Goal: Task Accomplishment & Management: Manage account settings

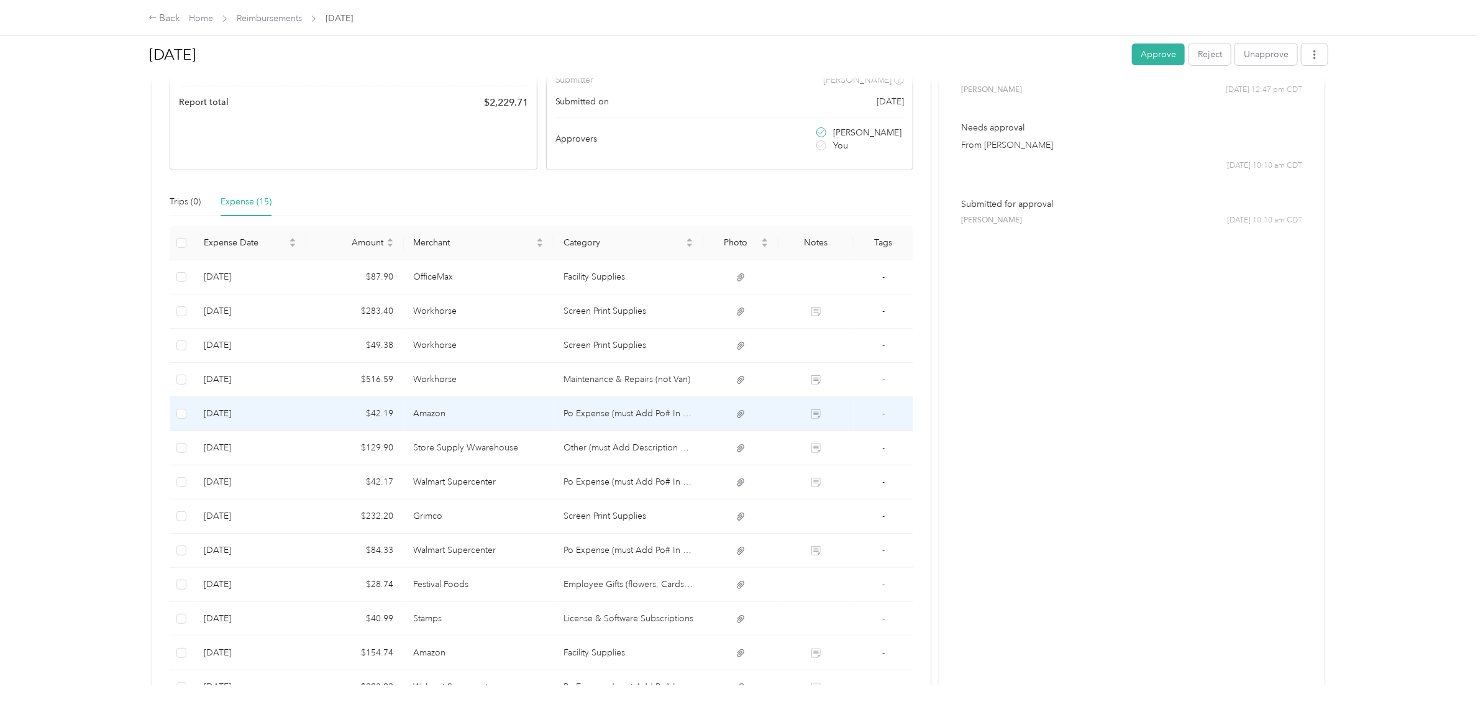
scroll to position [145, 0]
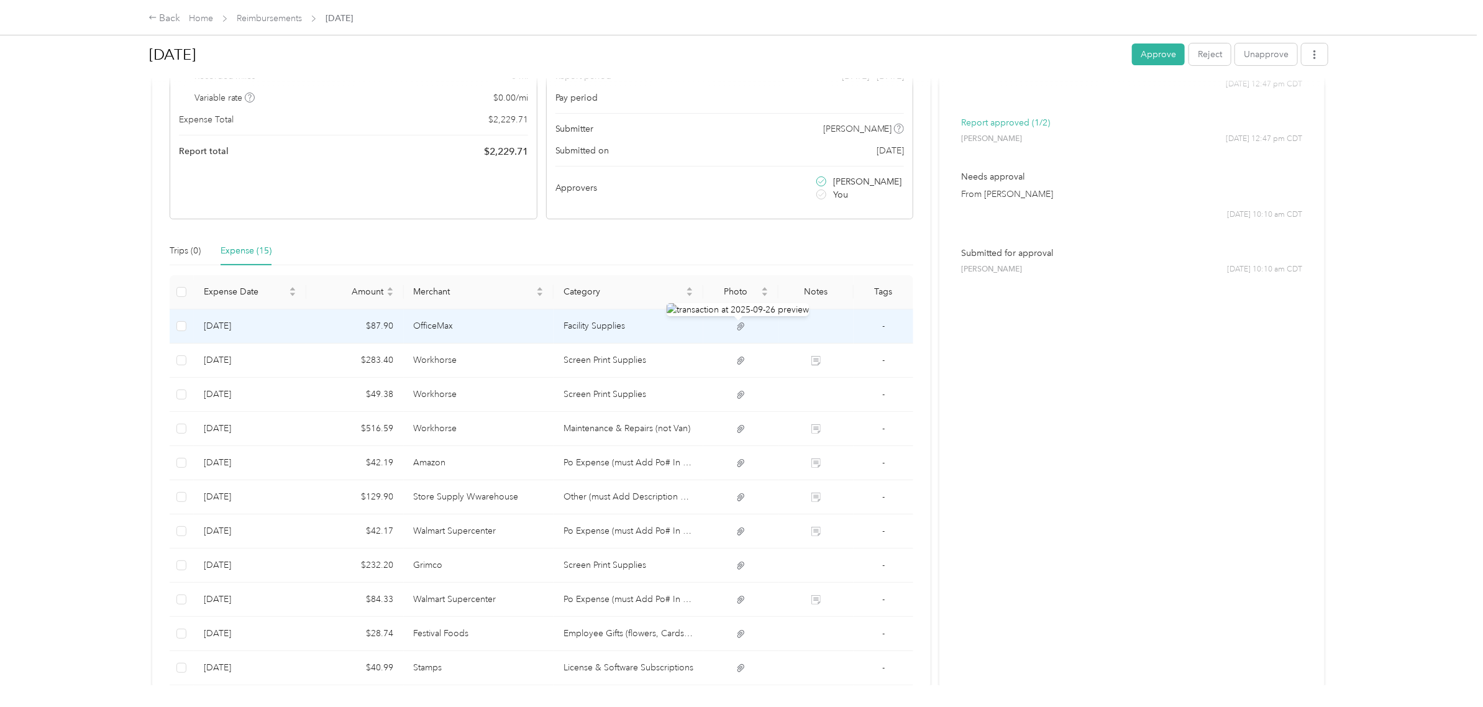
click at [735, 323] on icon at bounding box center [740, 326] width 11 height 11
click at [735, 327] on icon at bounding box center [740, 326] width 11 height 11
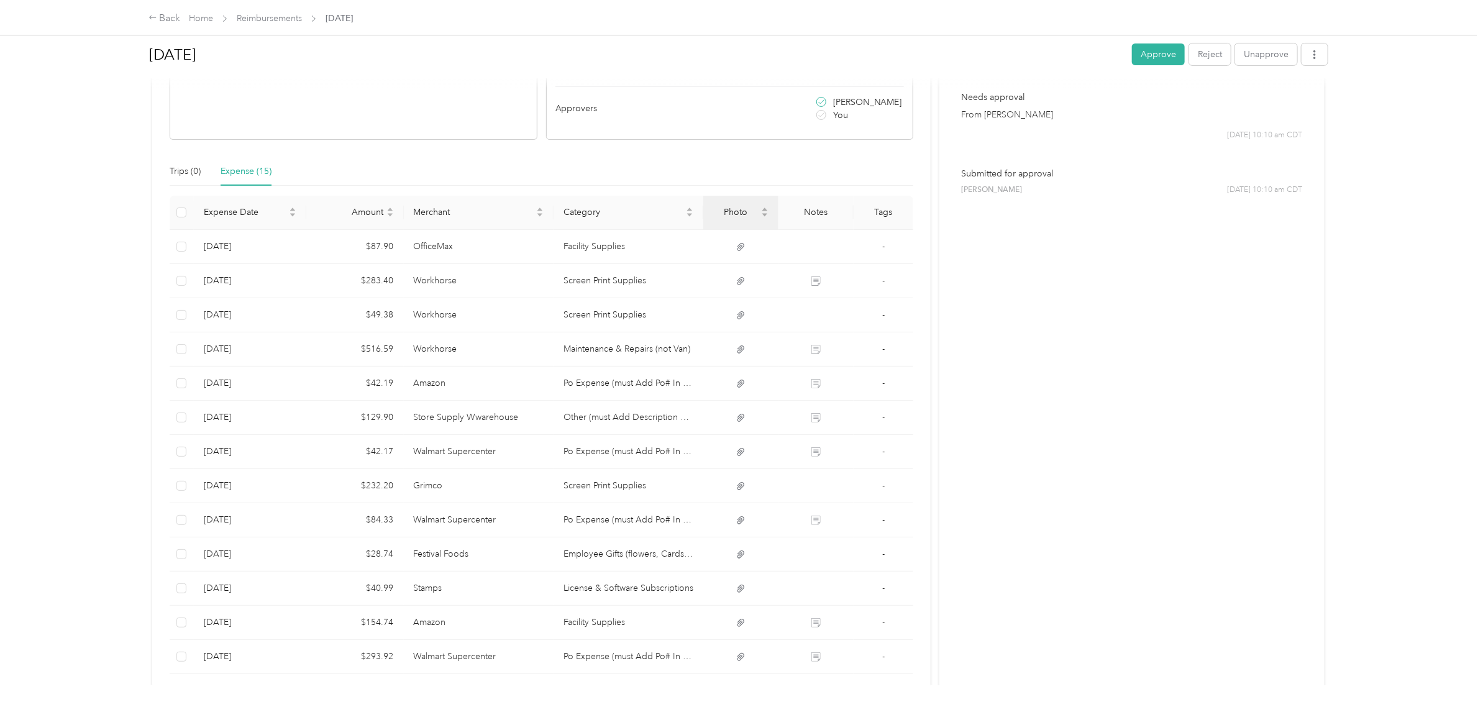
scroll to position [233, 0]
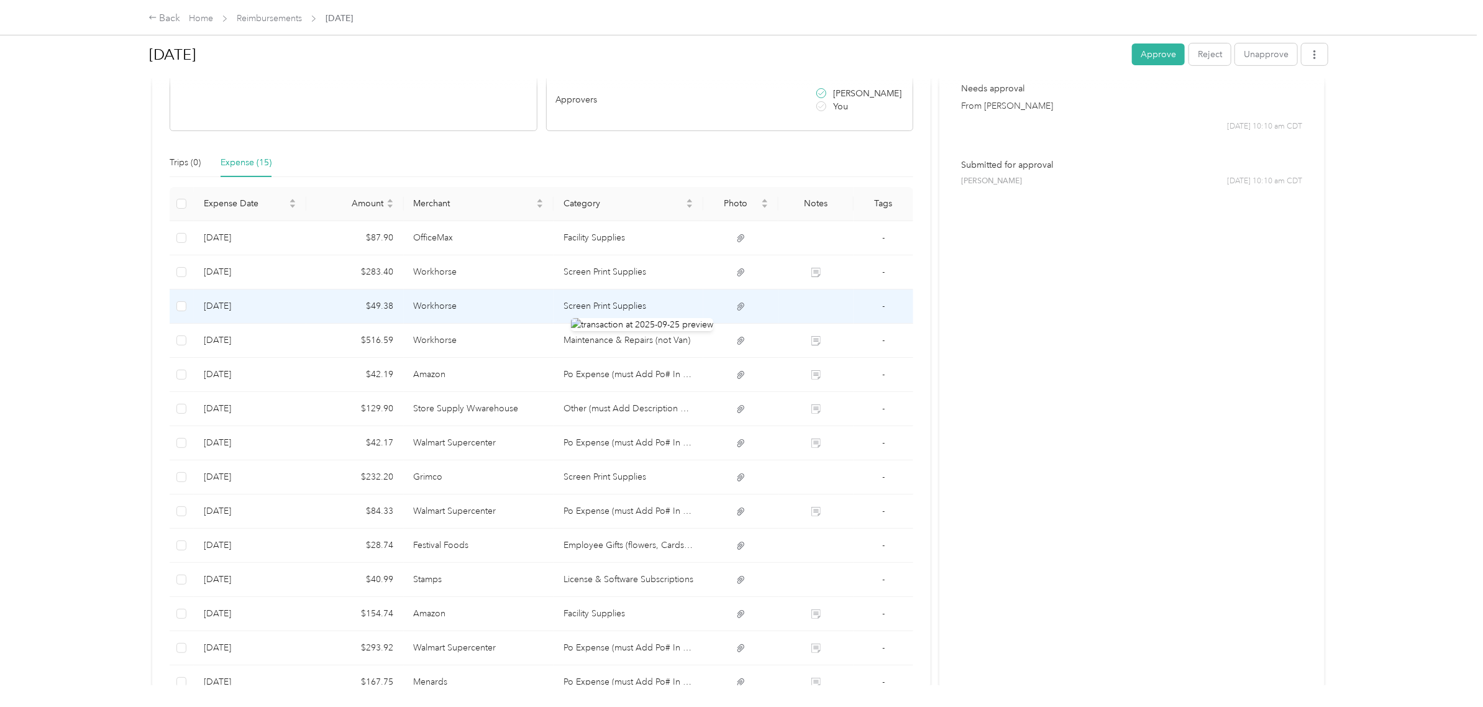
click at [737, 309] on icon at bounding box center [740, 306] width 11 height 11
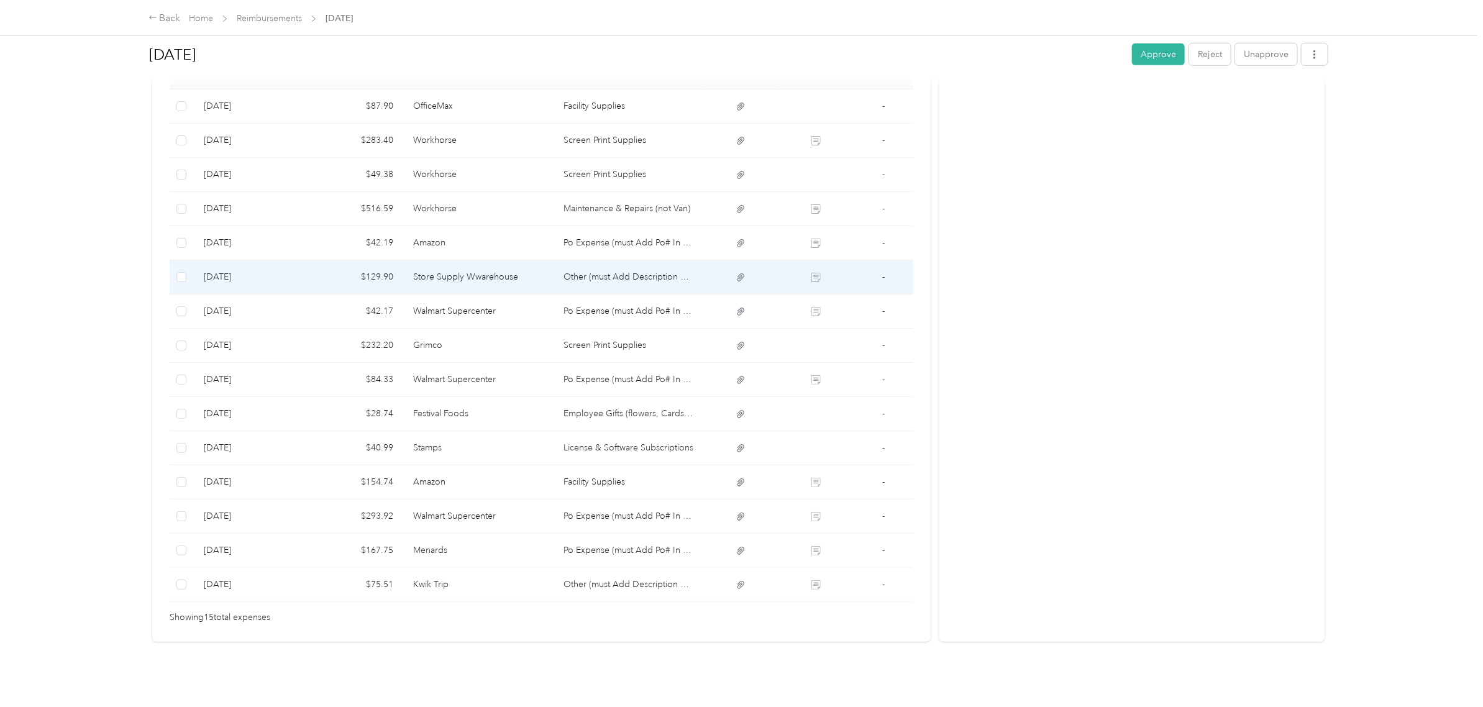
scroll to position [300, 0]
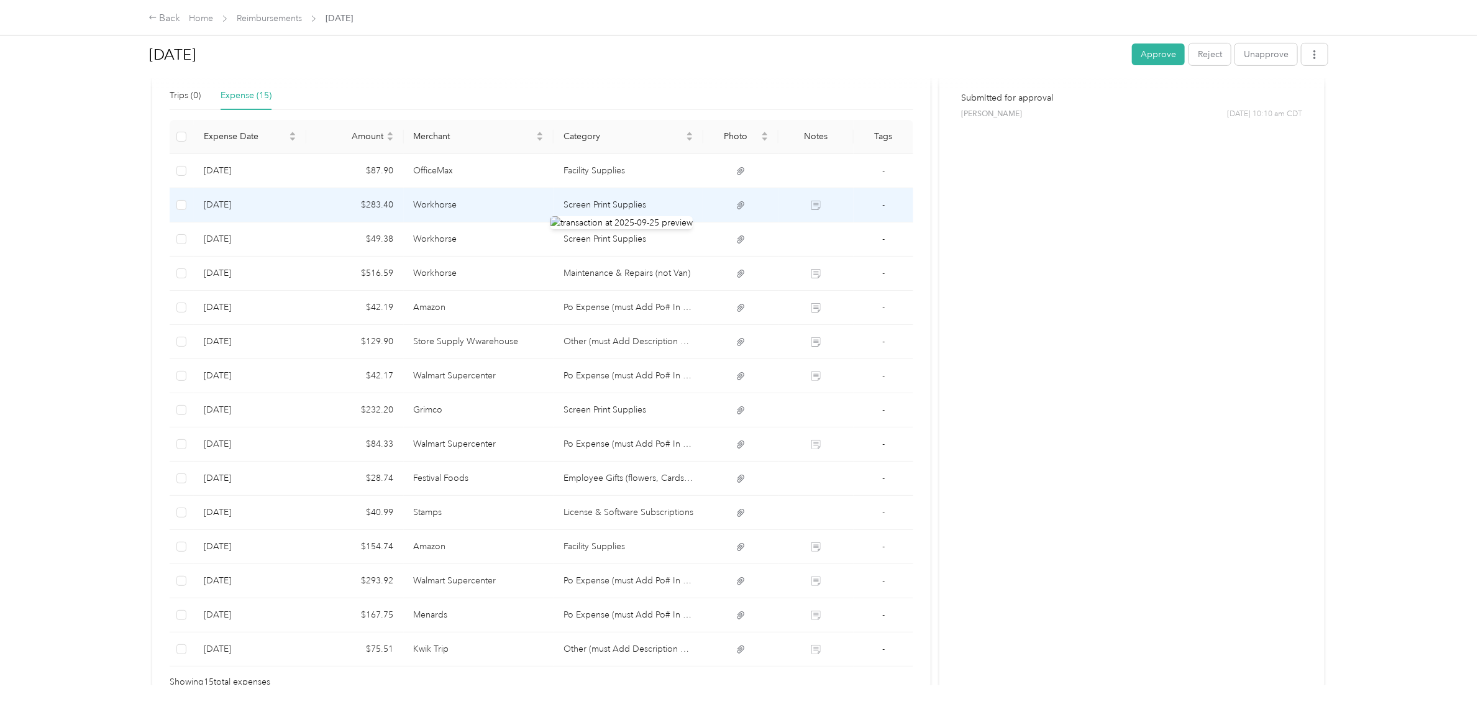
click at [740, 206] on icon at bounding box center [740, 205] width 7 height 8
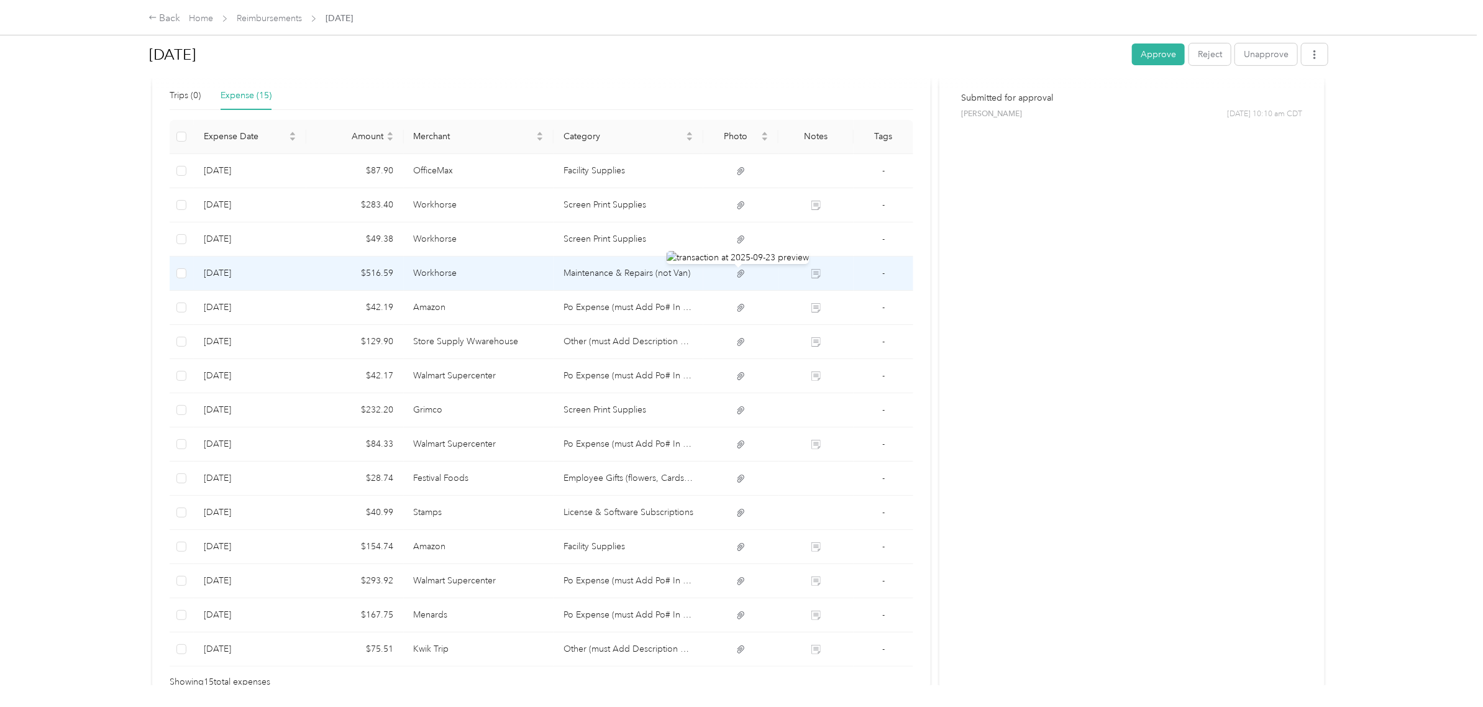
click at [740, 275] on icon at bounding box center [740, 274] width 7 height 8
click at [735, 272] on icon at bounding box center [740, 273] width 11 height 11
click at [666, 270] on td "Maintenance & Repairs (not Van)" at bounding box center [628, 274] width 150 height 34
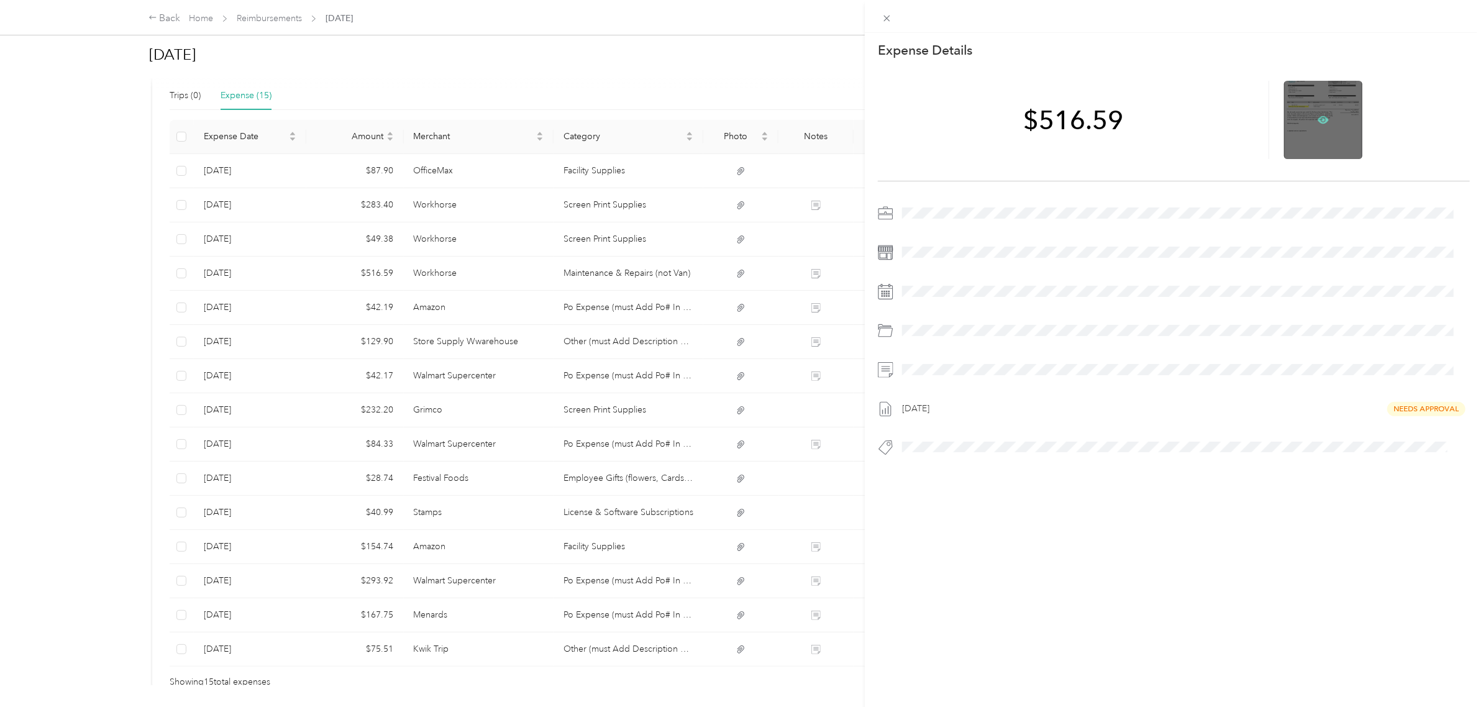
click at [1318, 120] on icon at bounding box center [1323, 119] width 11 height 7
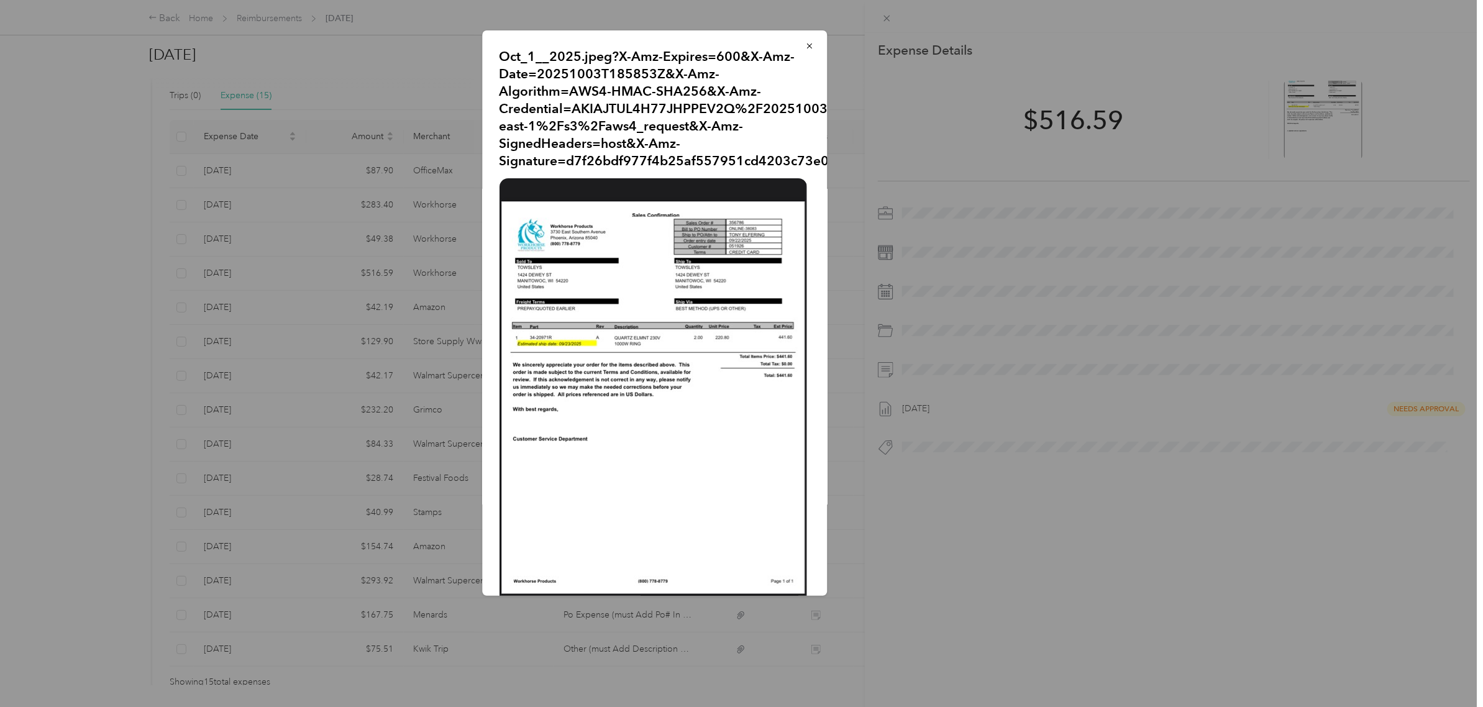
click at [240, 265] on div at bounding box center [741, 353] width 1483 height 707
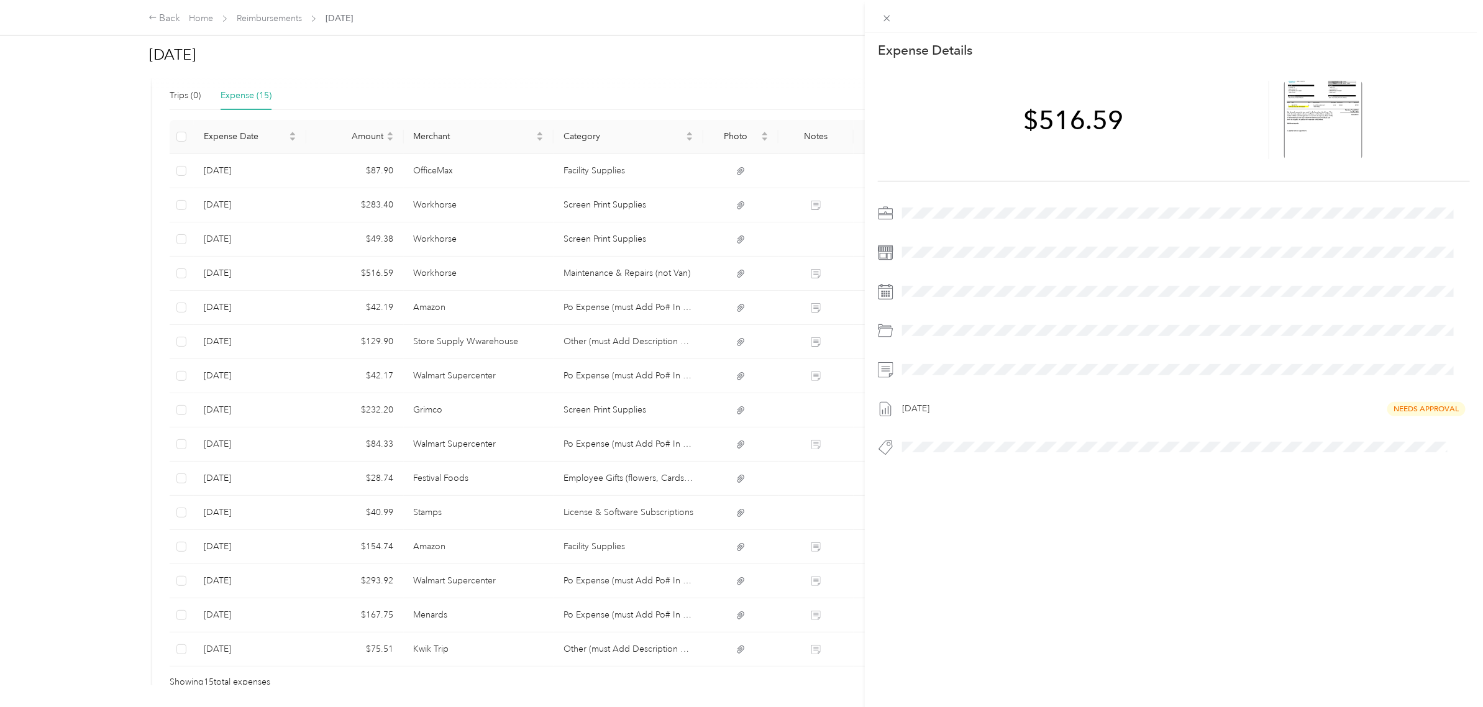
click at [107, 269] on div "This expense cannot be edited because it is either under review, approved, or p…" at bounding box center [741, 353] width 1483 height 707
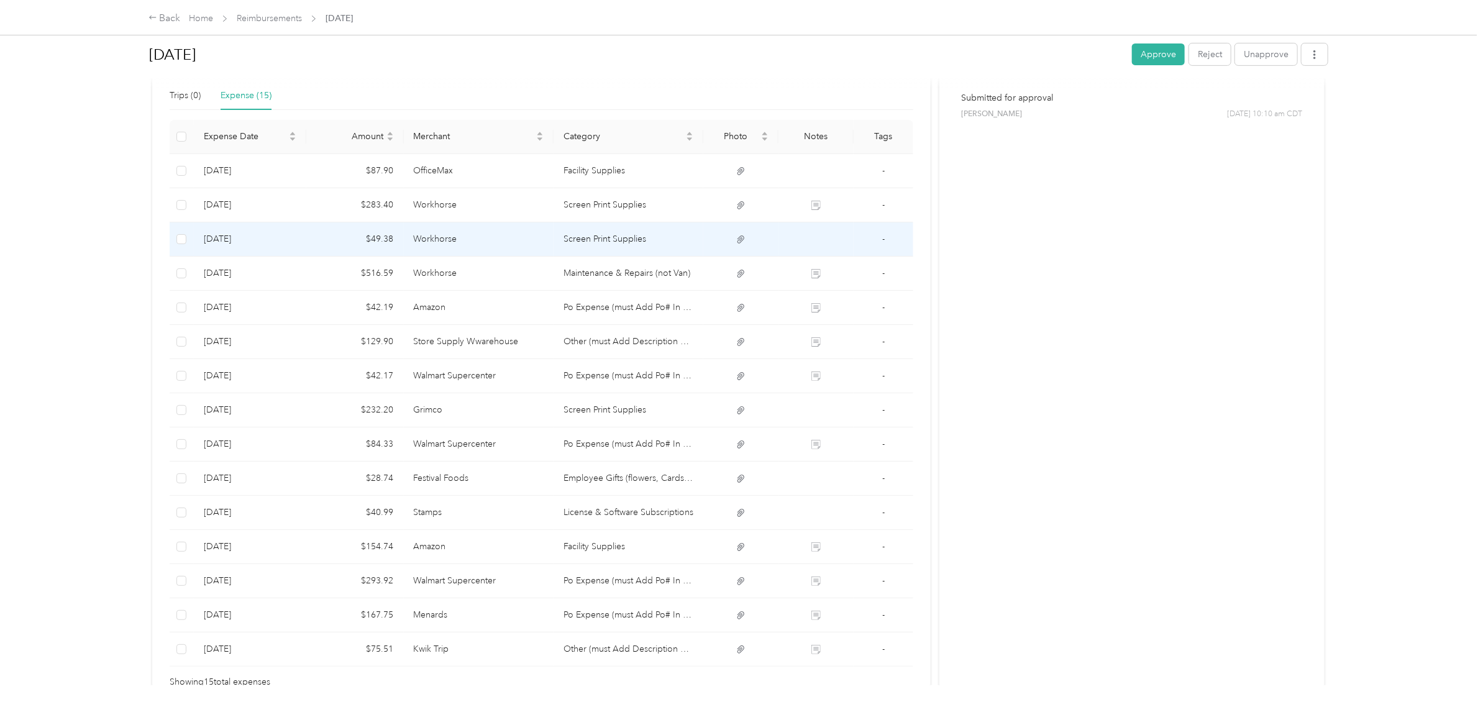
click at [603, 245] on td "Screen Print Supplies" at bounding box center [628, 239] width 150 height 34
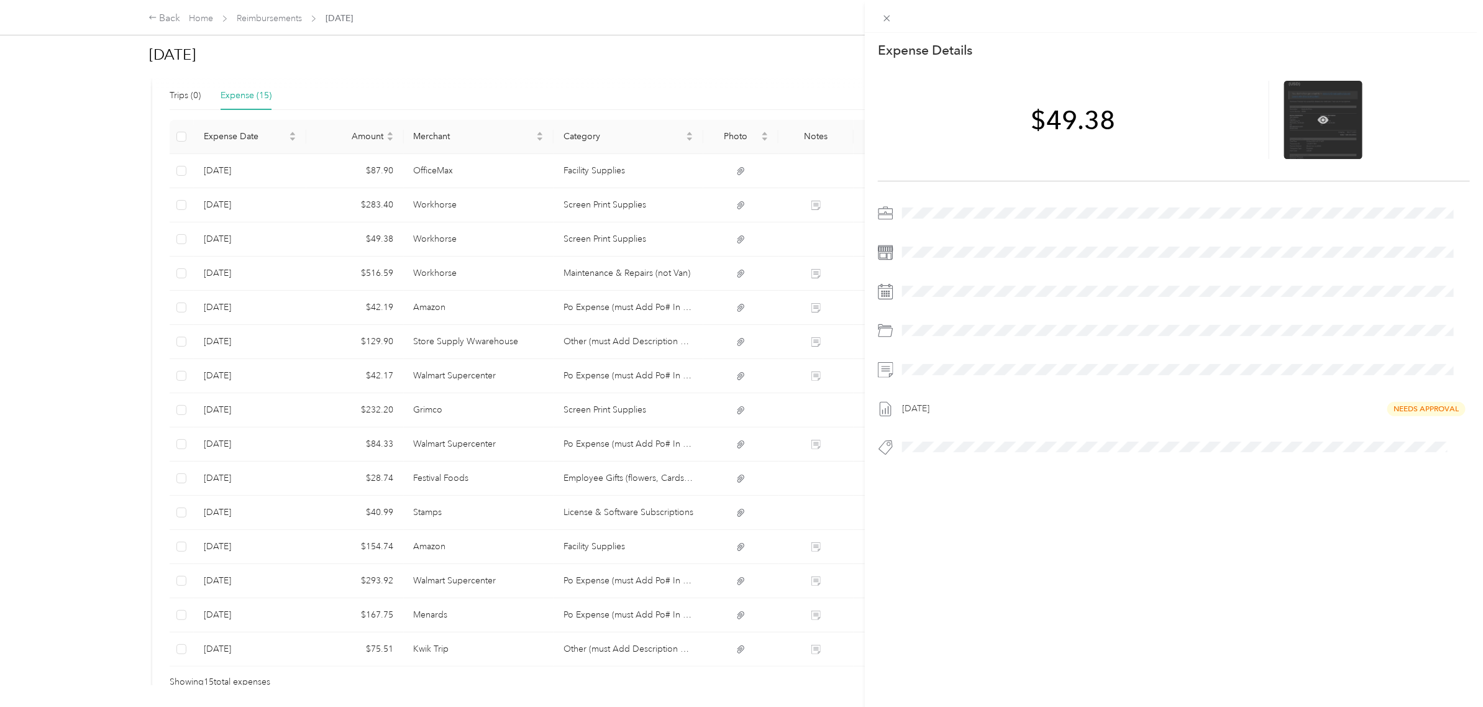
click at [1313, 127] on div at bounding box center [1323, 120] width 78 height 78
click at [1318, 117] on icon at bounding box center [1323, 119] width 11 height 11
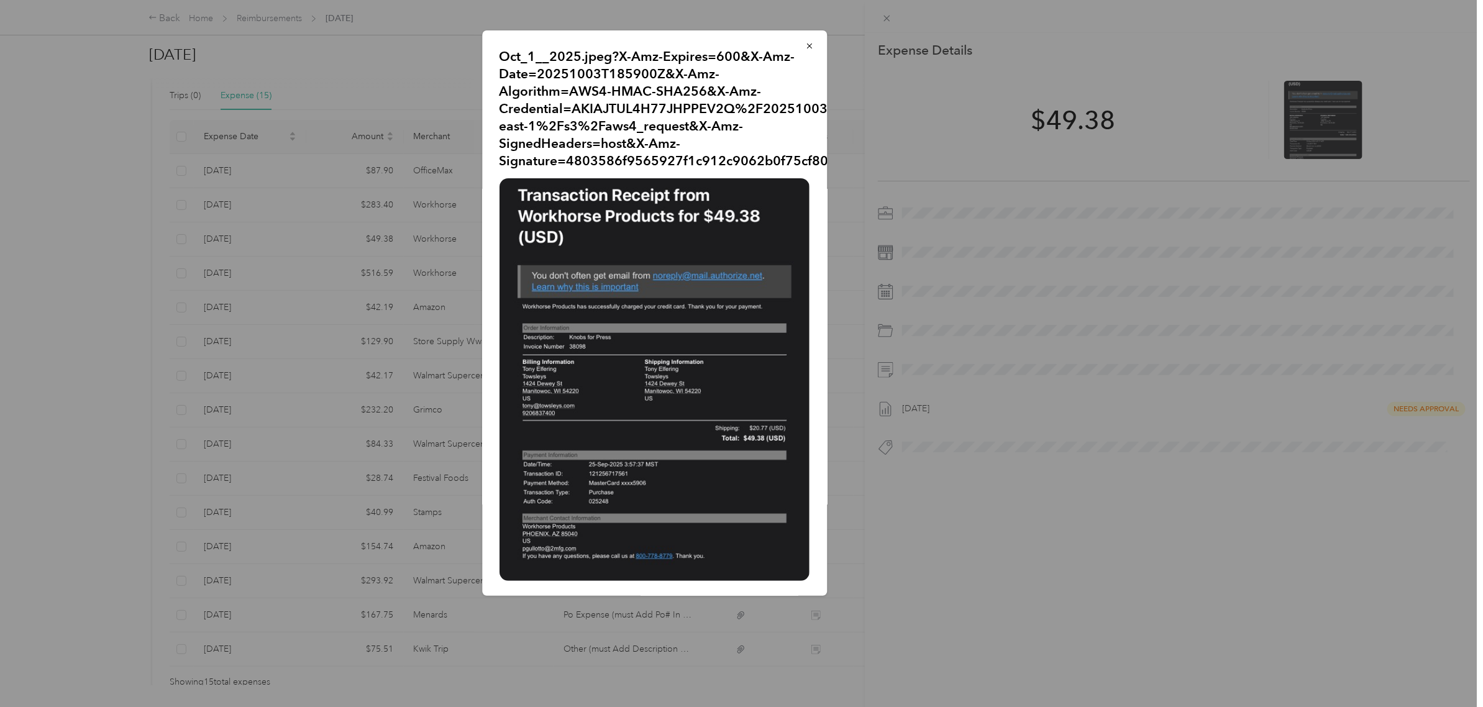
click at [107, 293] on div at bounding box center [741, 353] width 1483 height 707
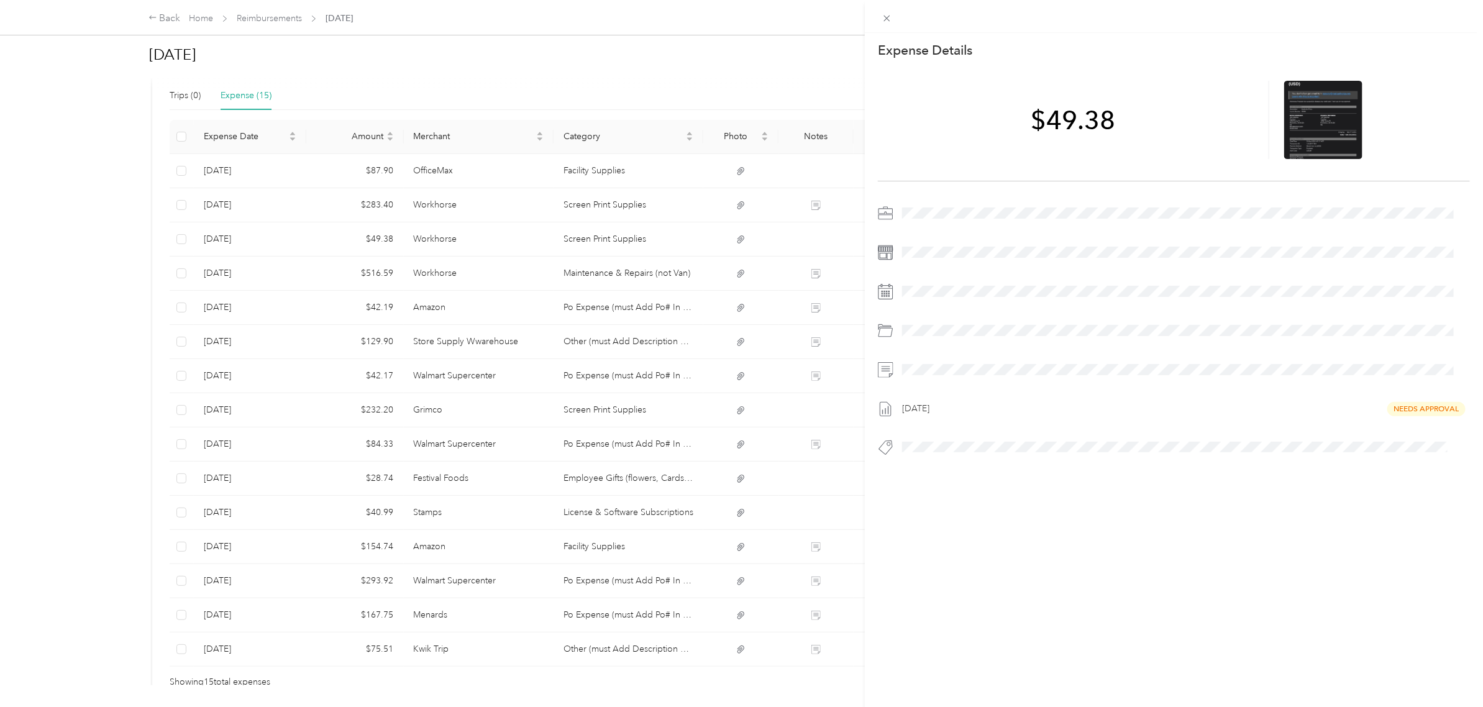
click at [107, 293] on div "This expense cannot be edited because it is either under review, approved, or p…" at bounding box center [741, 353] width 1483 height 707
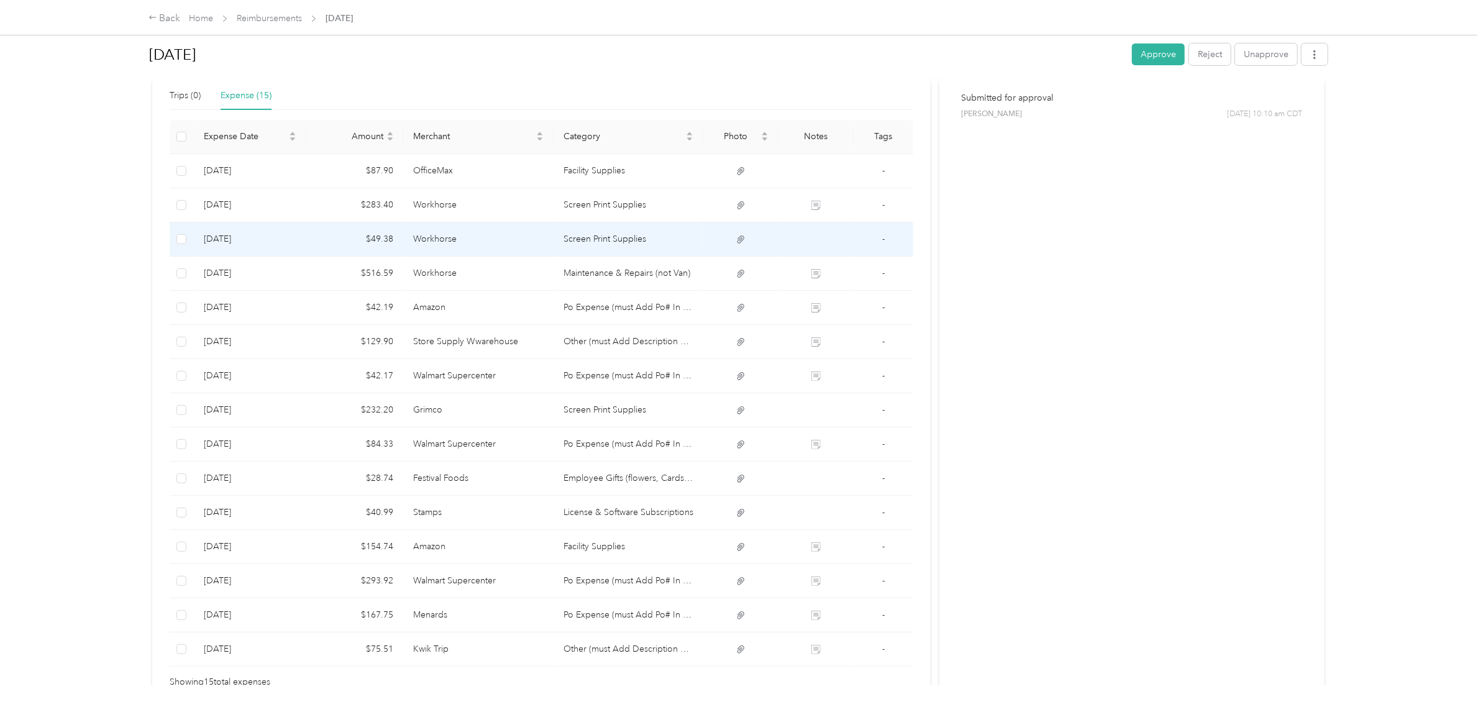
click at [735, 238] on icon at bounding box center [740, 239] width 11 height 11
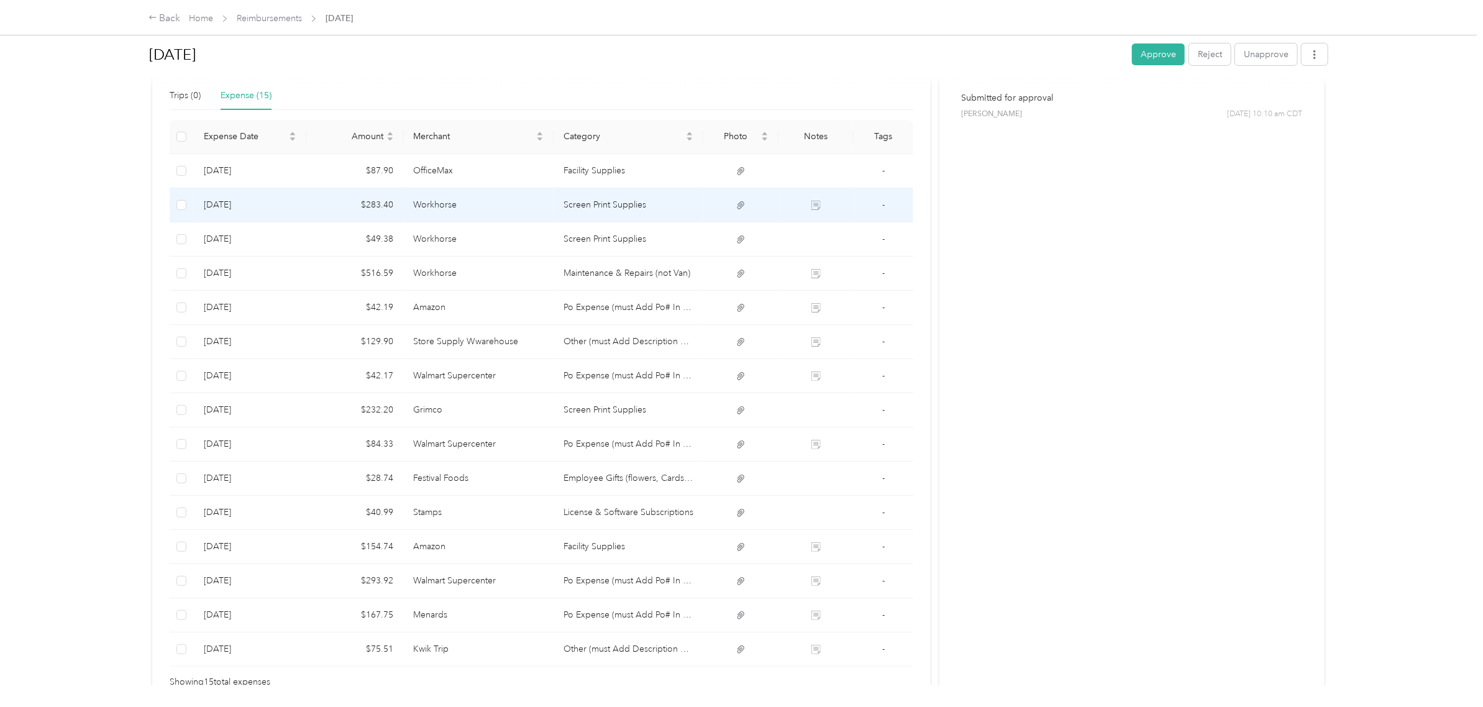
scroll to position [0, 0]
